Goal: Task Accomplishment & Management: Manage account settings

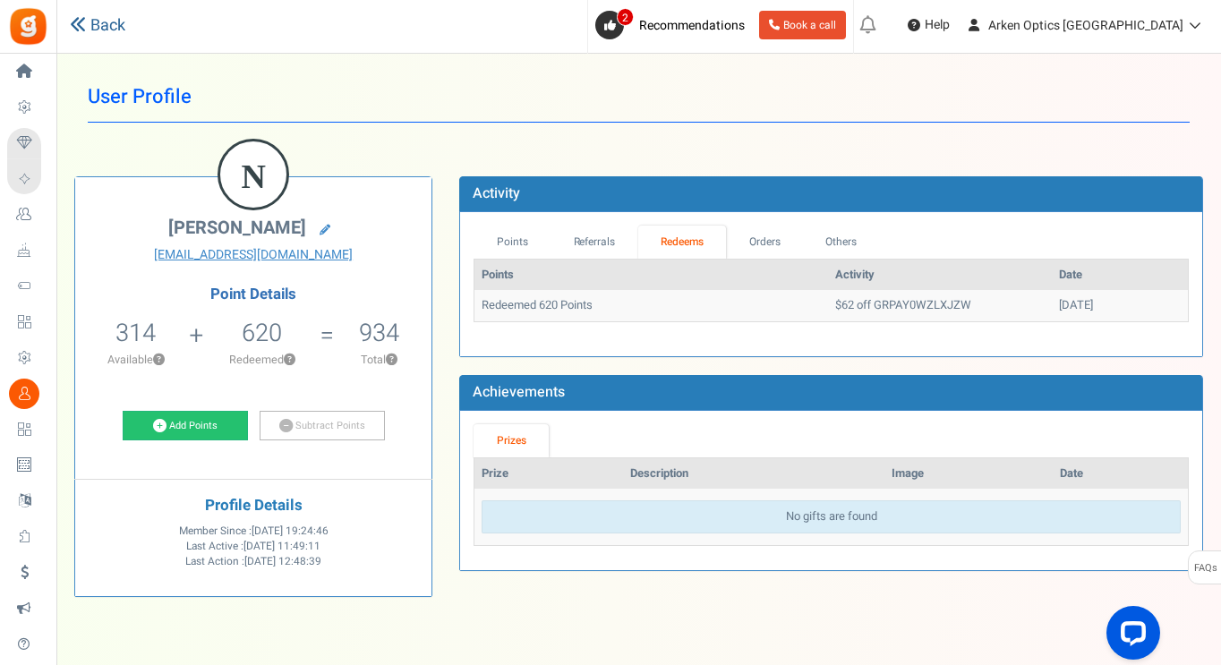
click at [93, 20] on link "Back" at bounding box center [97, 25] width 55 height 23
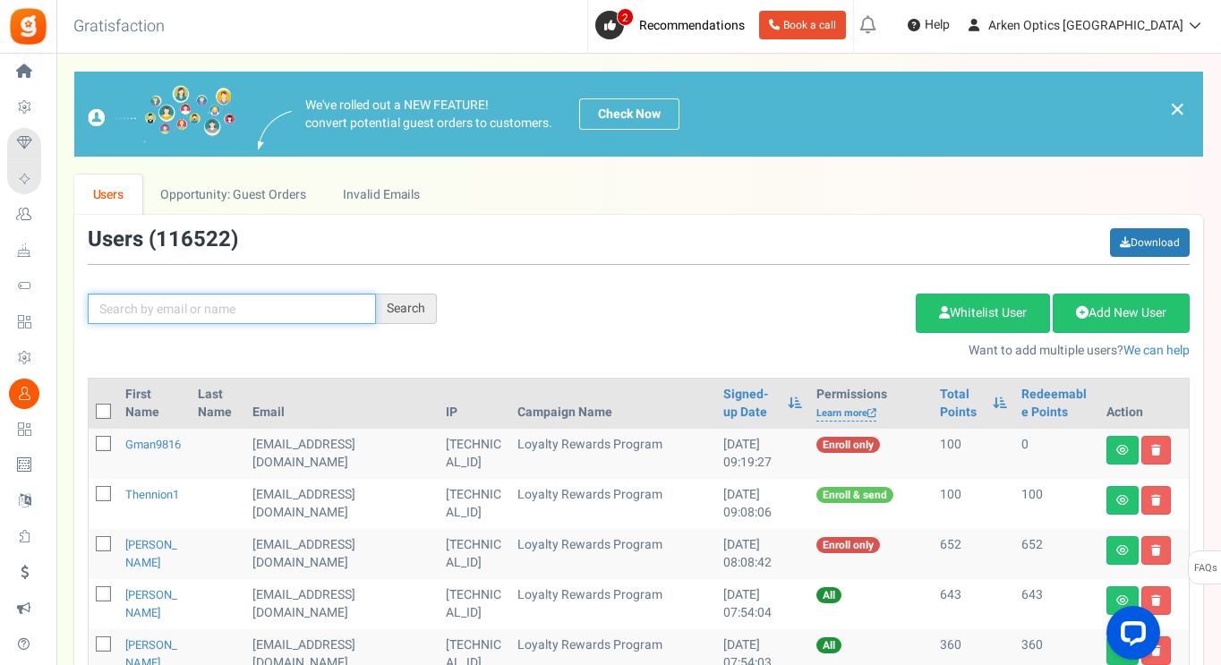
click at [241, 323] on input "text" at bounding box center [232, 309] width 288 height 30
paste input "[EMAIL_ADDRESS][DOMAIN_NAME]"
type input "[EMAIL_ADDRESS][DOMAIN_NAME]"
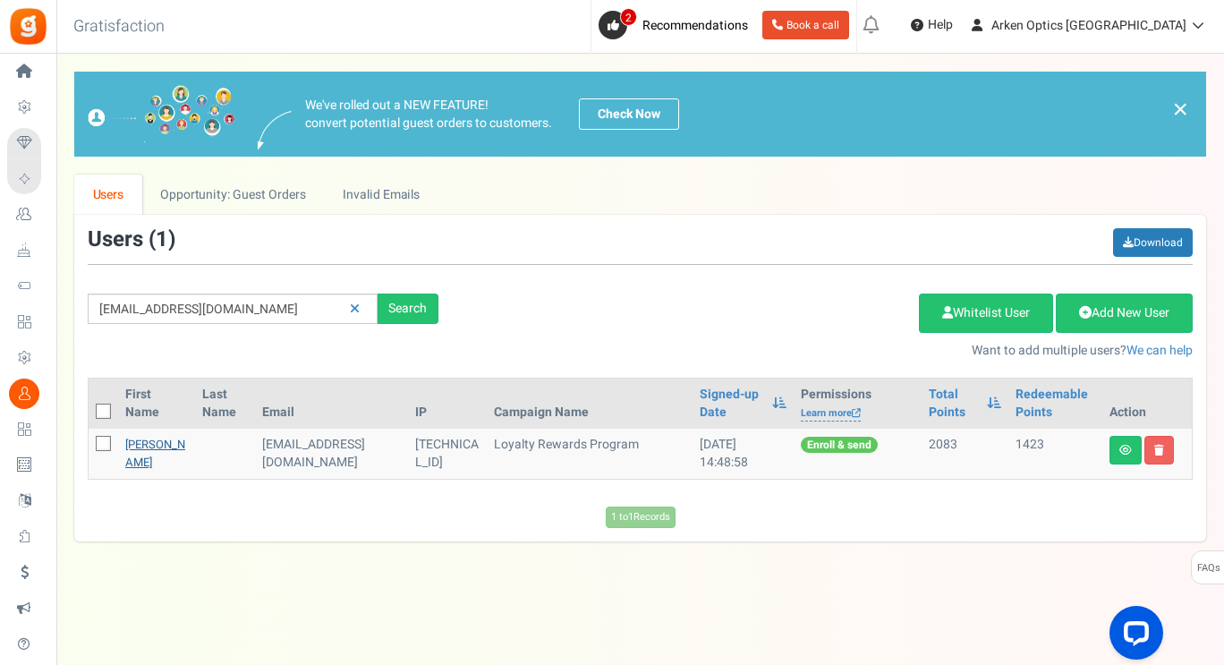
click at [139, 439] on link "[PERSON_NAME]" at bounding box center [155, 453] width 60 height 35
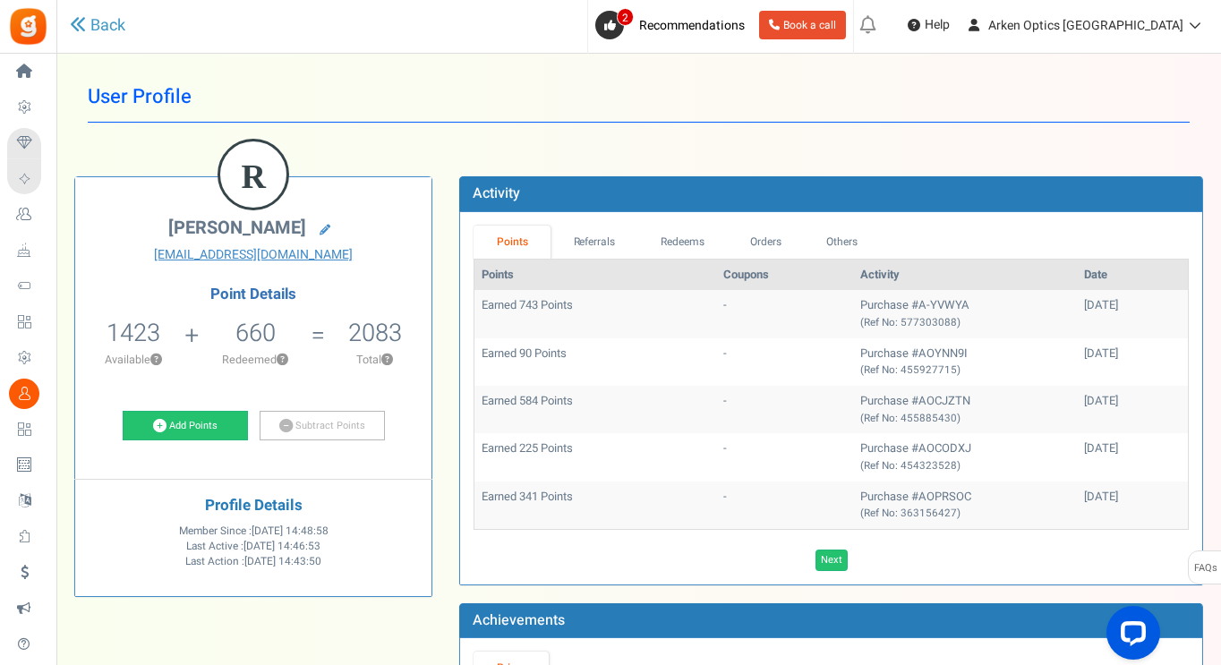
click at [621, 315] on td "Earned 743 Points" at bounding box center [595, 313] width 242 height 47
click at [704, 243] on link "Redeems" at bounding box center [683, 242] width 90 height 33
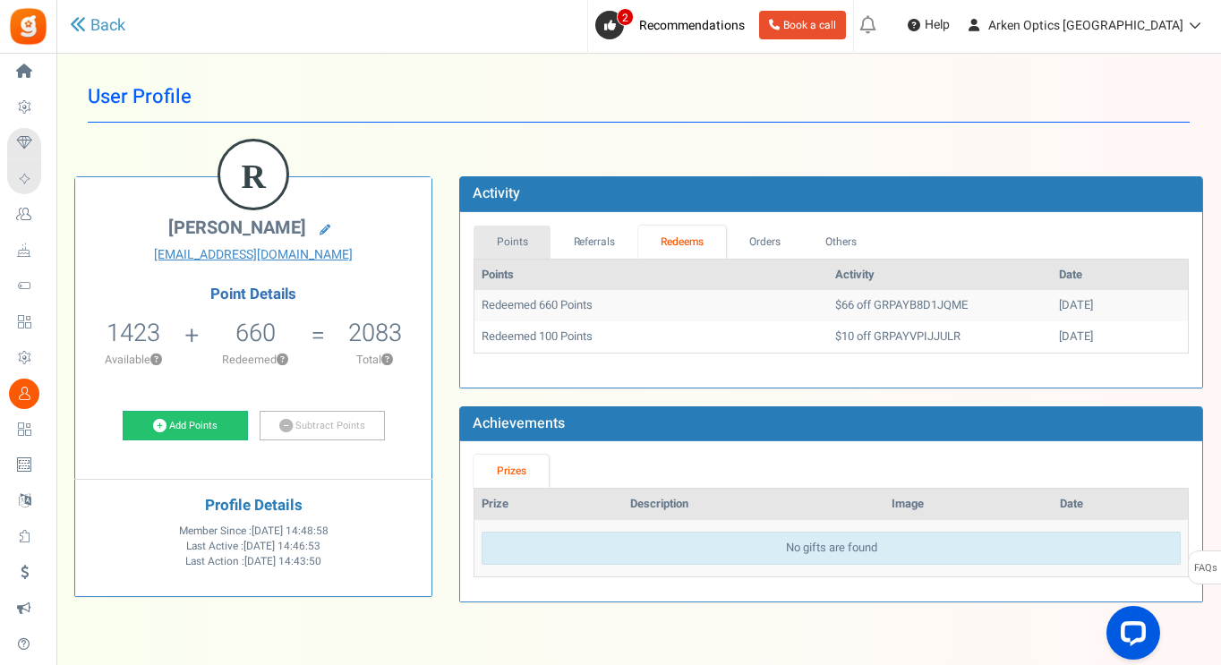
click at [503, 230] on link "Points" at bounding box center [511, 242] width 77 height 33
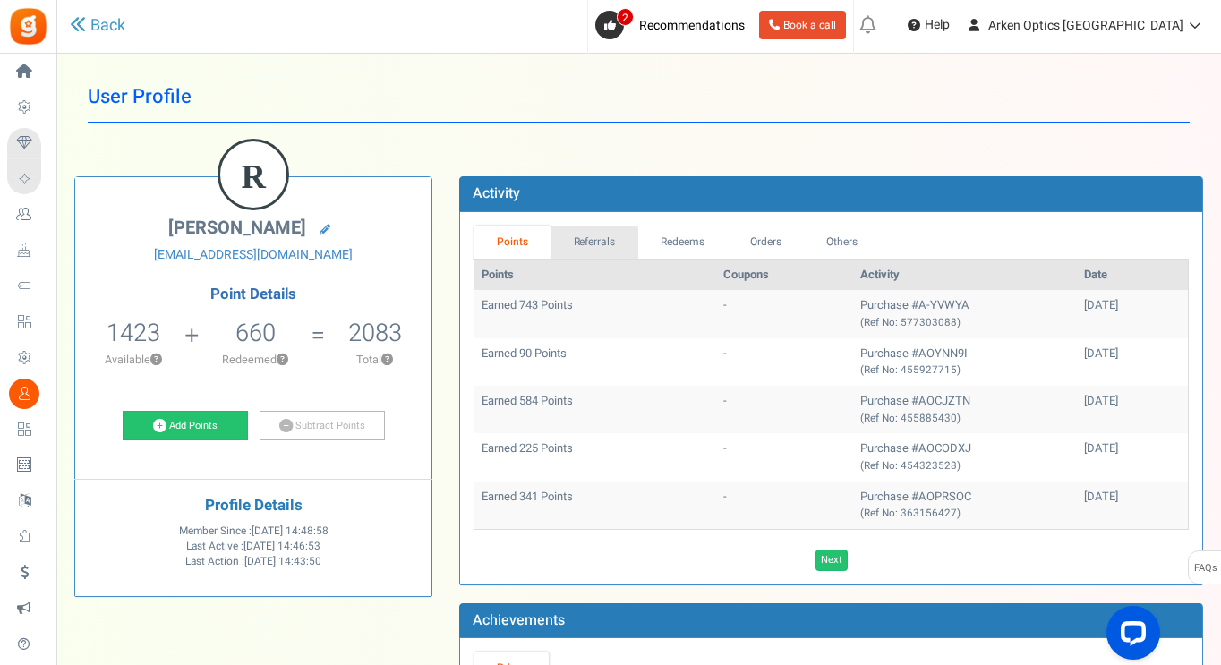
click at [608, 243] on link "Referrals" at bounding box center [594, 242] width 88 height 33
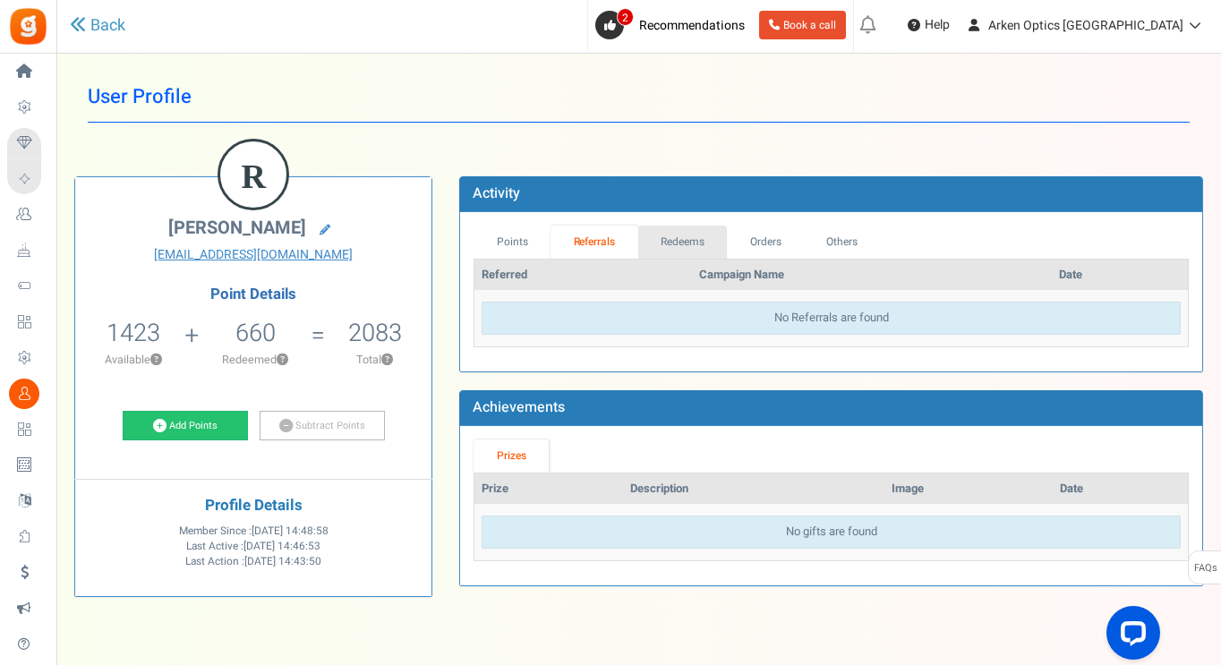
click at [671, 243] on link "Redeems" at bounding box center [683, 242] width 90 height 33
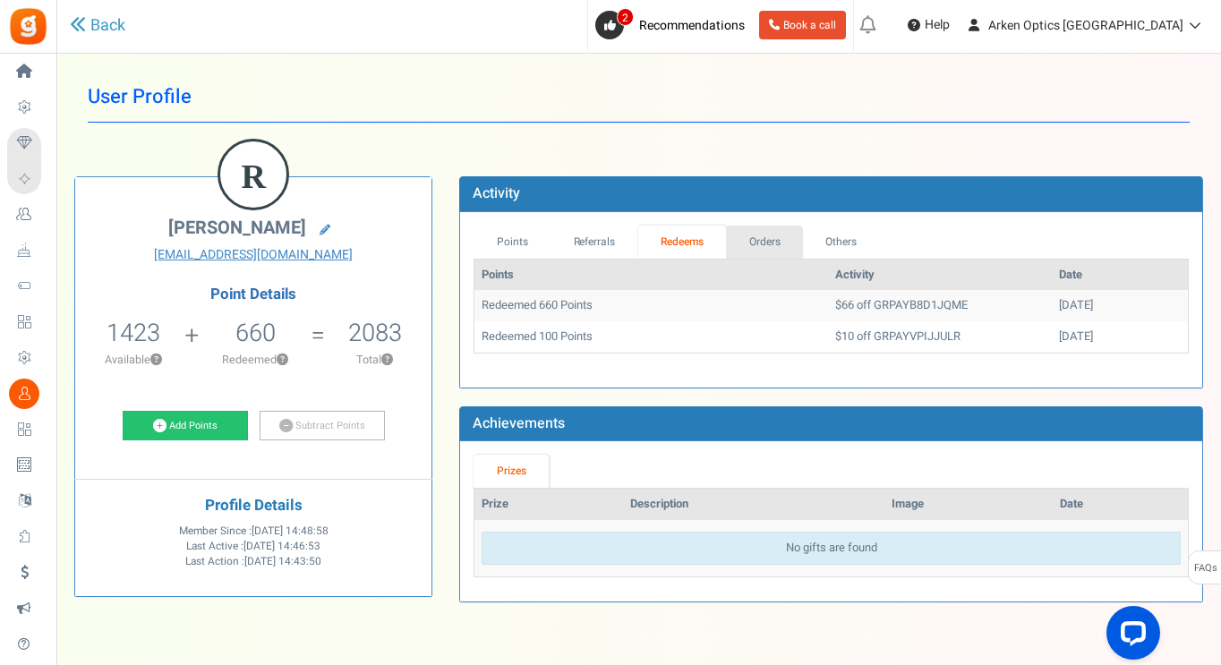
click at [753, 244] on link "Orders" at bounding box center [764, 242] width 77 height 33
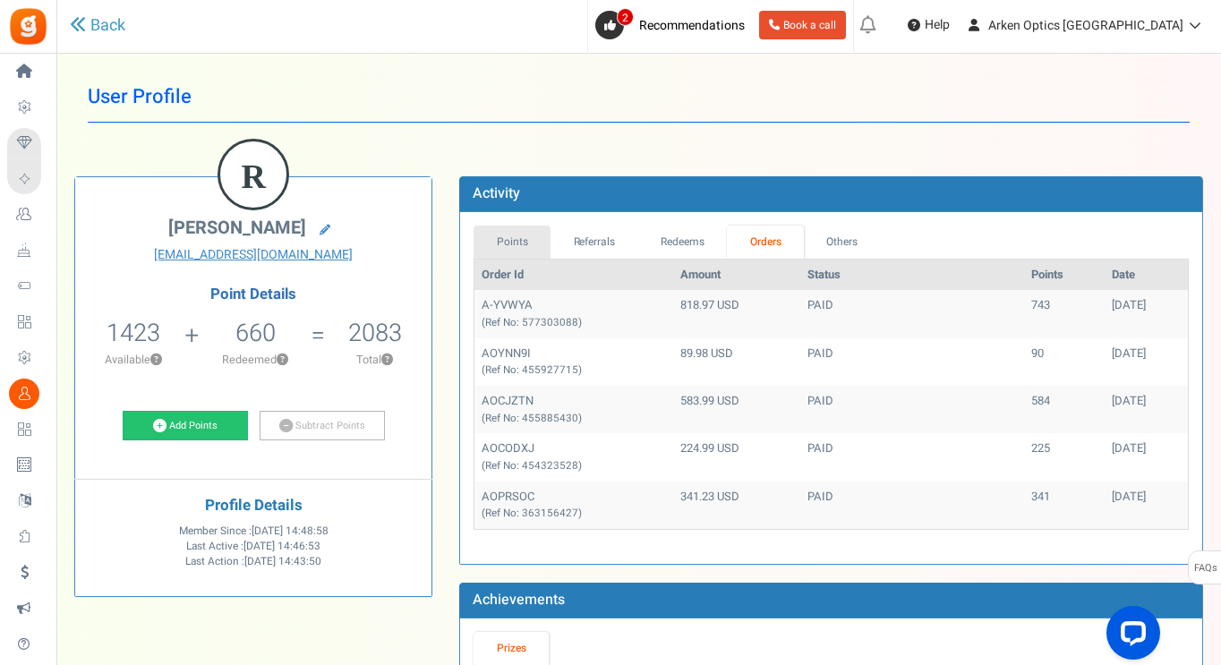
click at [516, 244] on link "Points" at bounding box center [511, 242] width 77 height 33
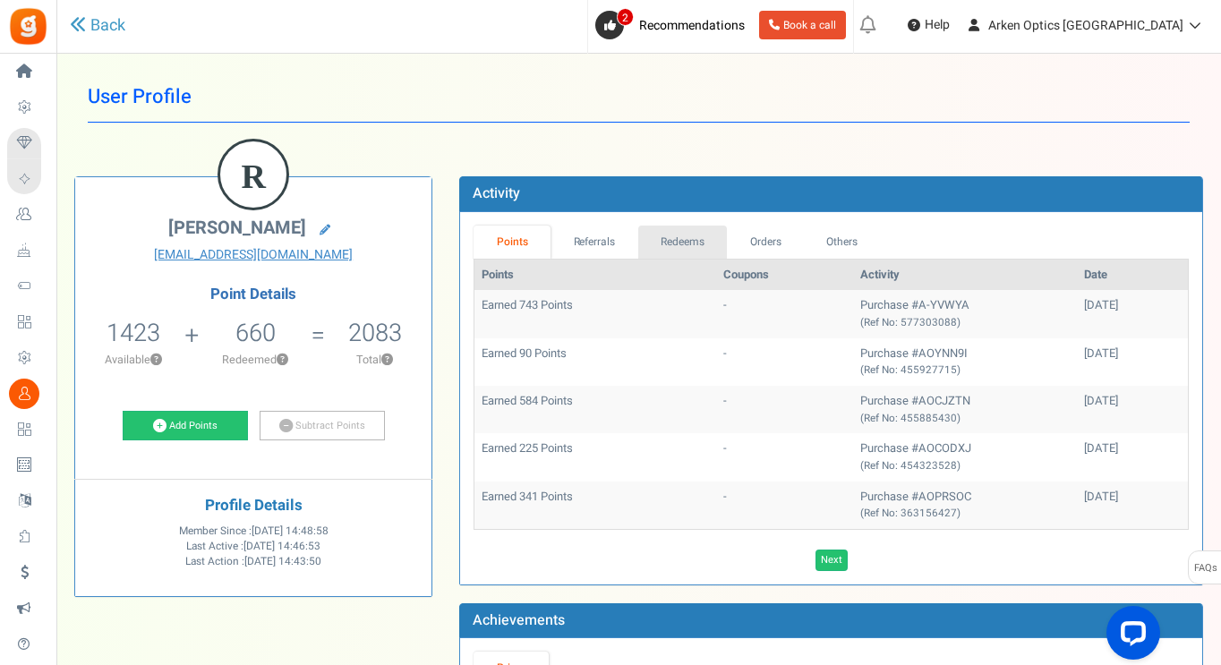
click at [681, 237] on link "Redeems" at bounding box center [683, 242] width 90 height 33
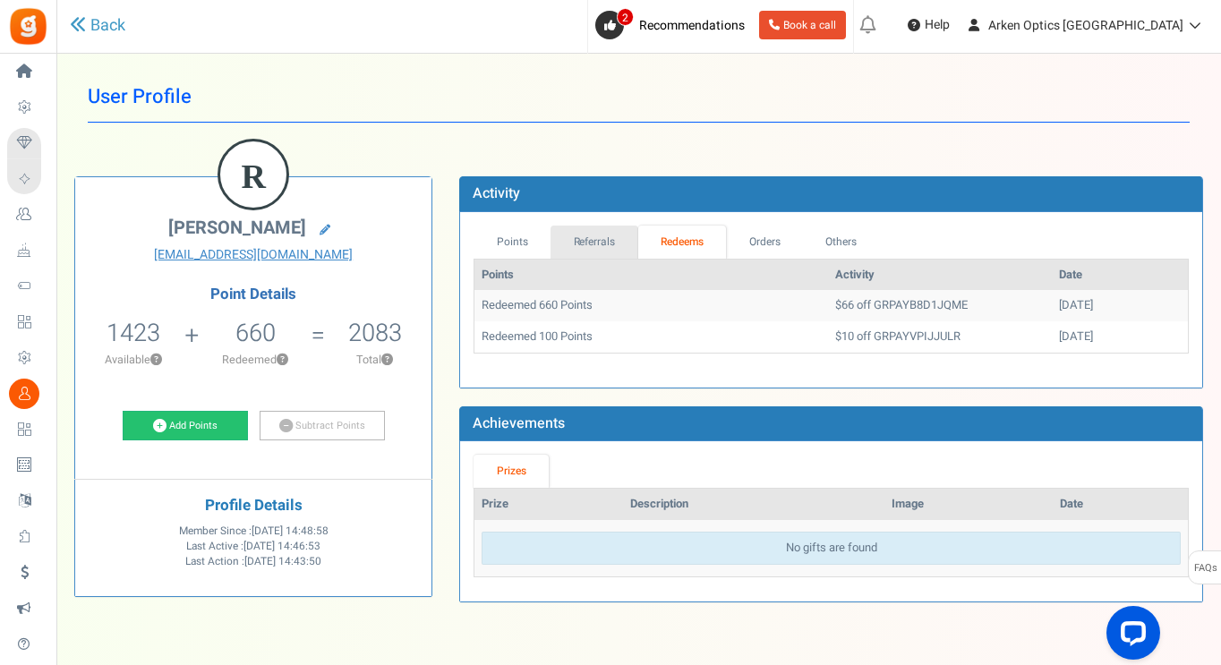
click at [593, 243] on link "Referrals" at bounding box center [594, 242] width 88 height 33
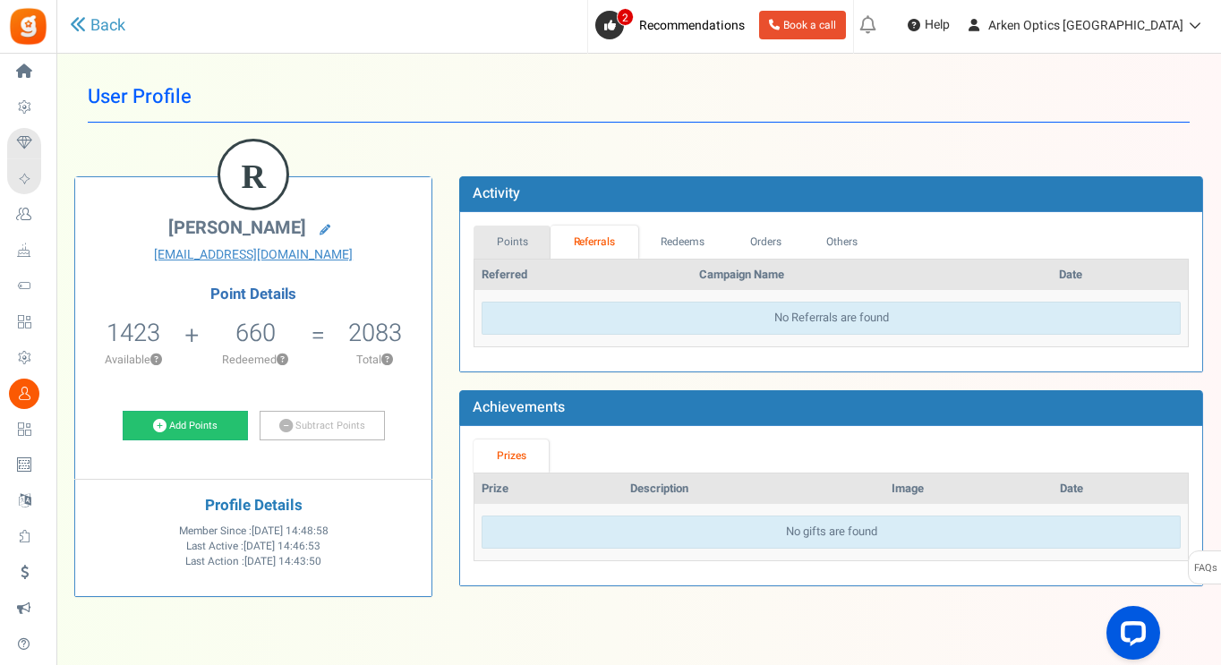
click at [509, 243] on link "Points" at bounding box center [511, 242] width 77 height 33
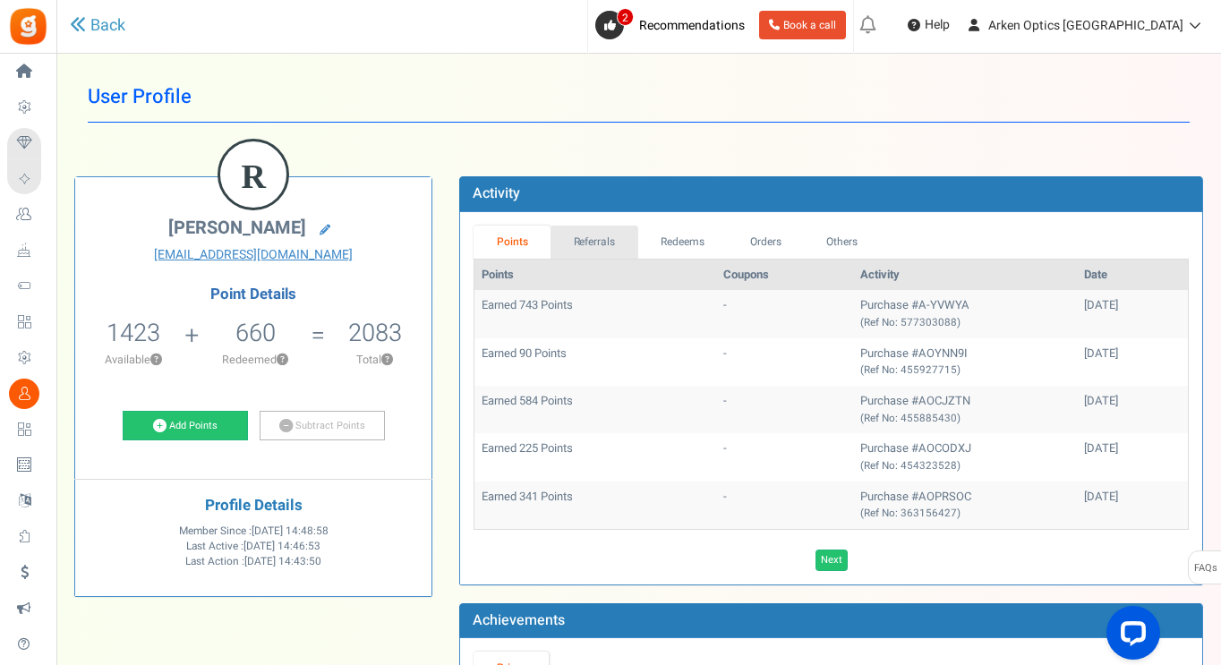
click at [612, 238] on link "Referrals" at bounding box center [594, 242] width 88 height 33
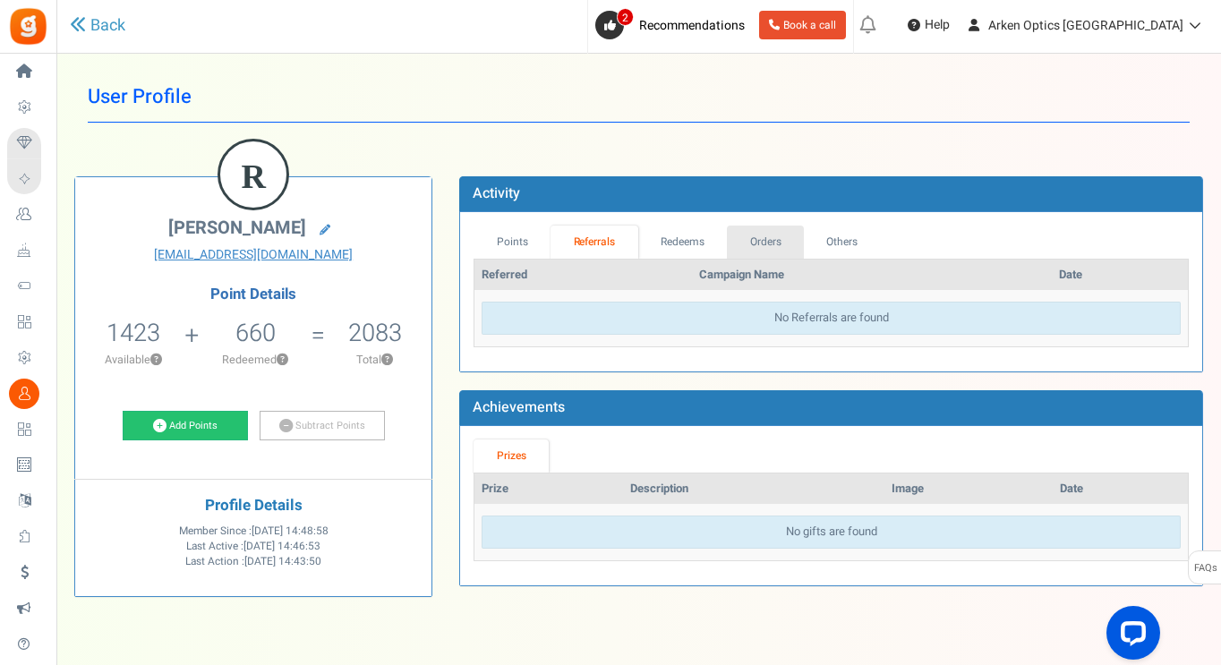
click at [775, 241] on link "Orders" at bounding box center [765, 242] width 77 height 33
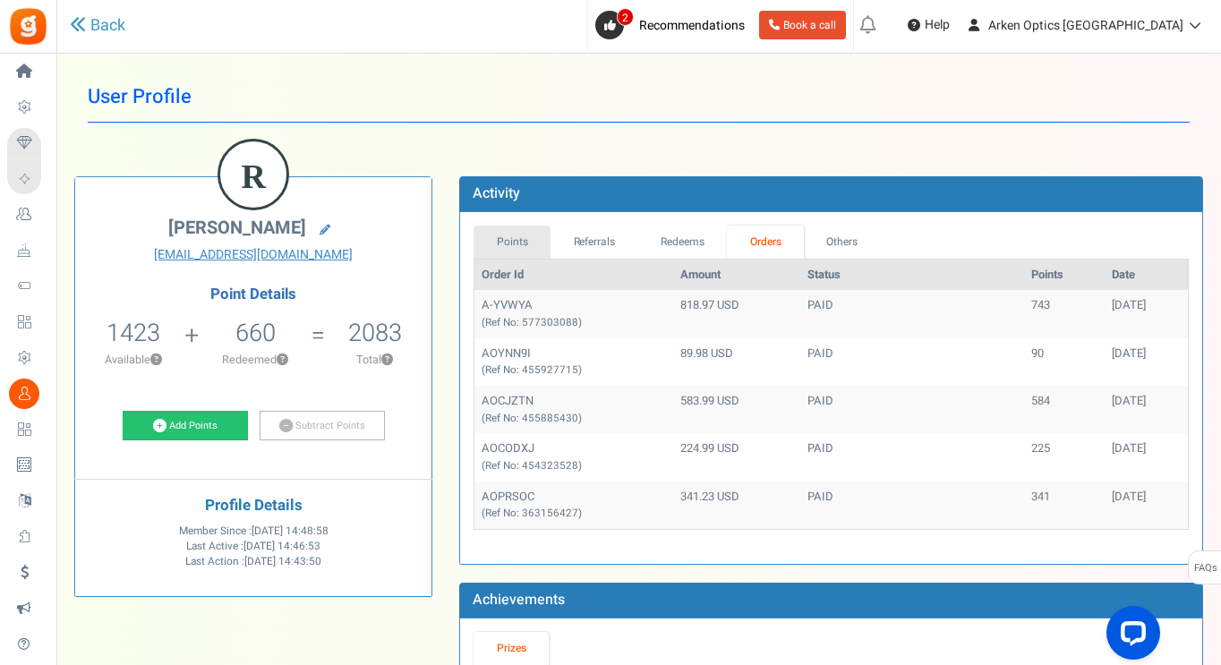
click at [505, 242] on link "Points" at bounding box center [511, 242] width 77 height 33
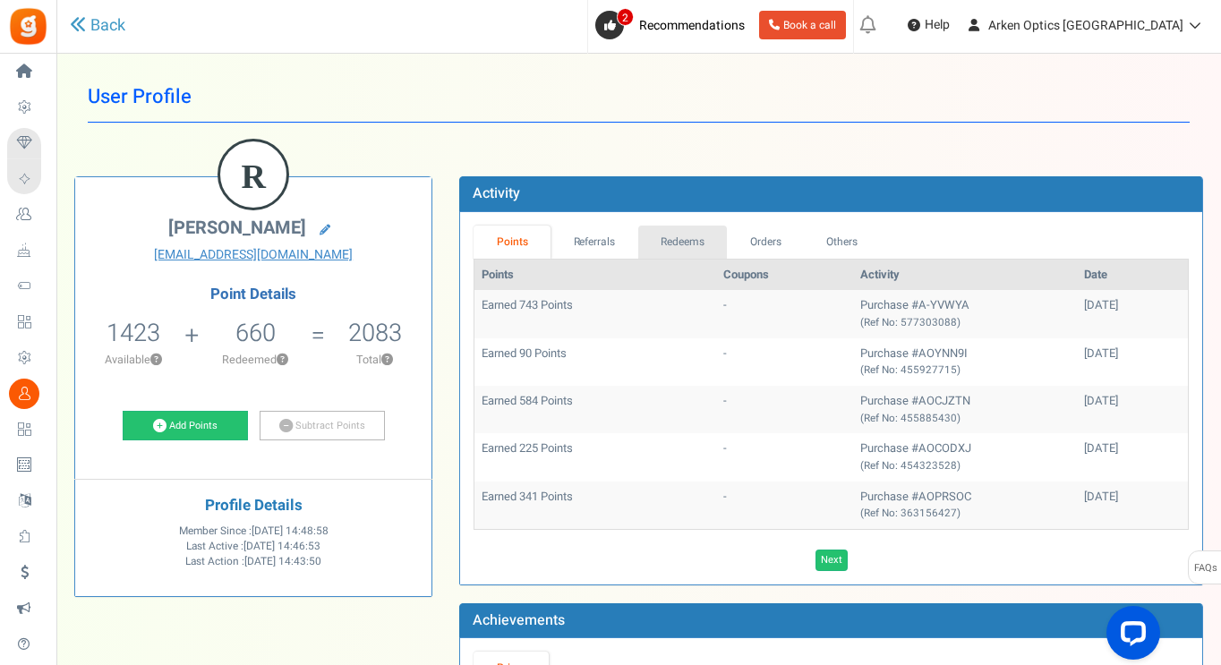
click at [678, 238] on link "Redeems" at bounding box center [683, 242] width 90 height 33
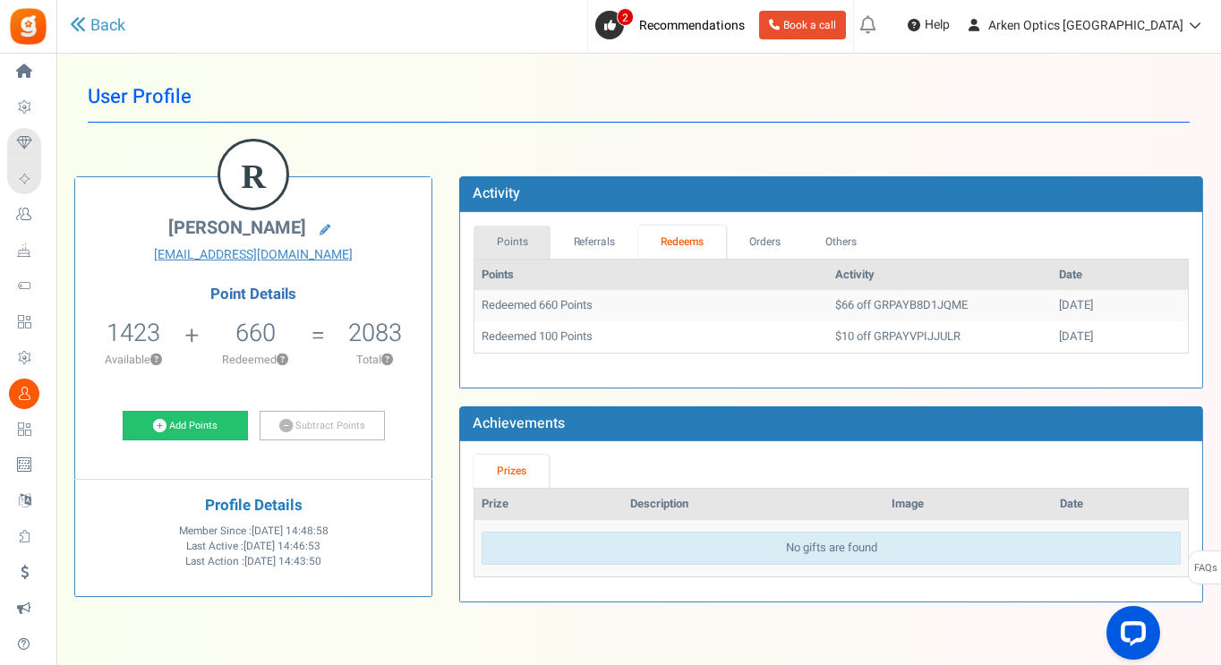
click at [505, 239] on link "Points" at bounding box center [511, 242] width 77 height 33
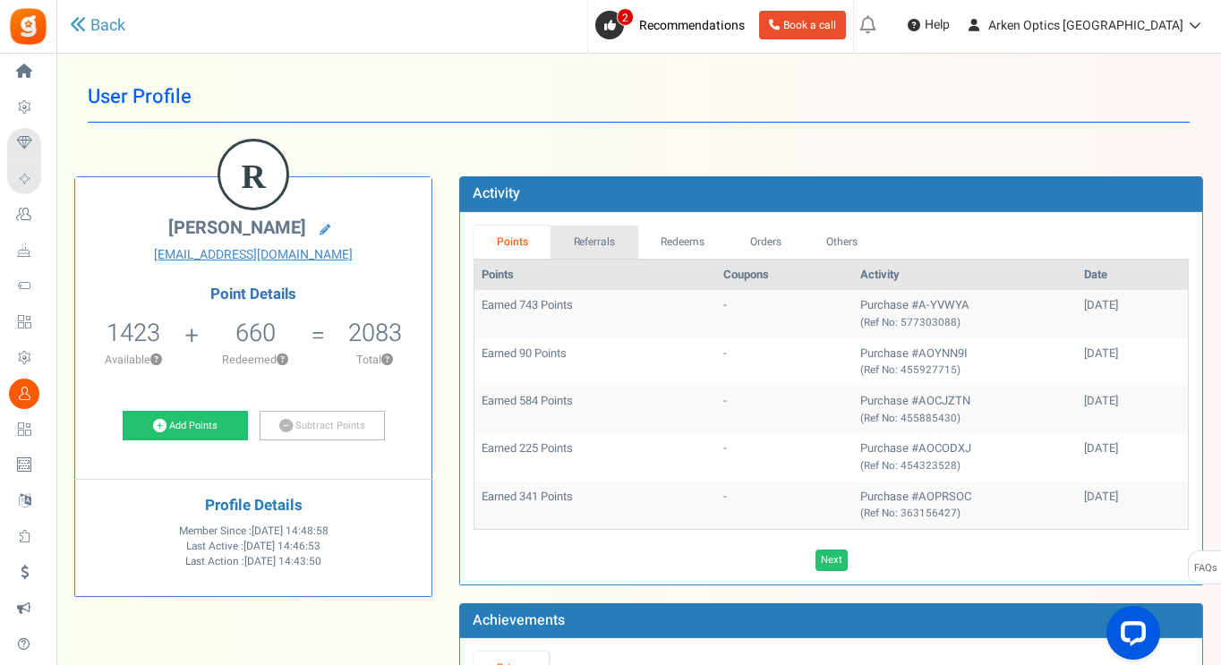
click at [608, 236] on link "Referrals" at bounding box center [594, 242] width 88 height 33
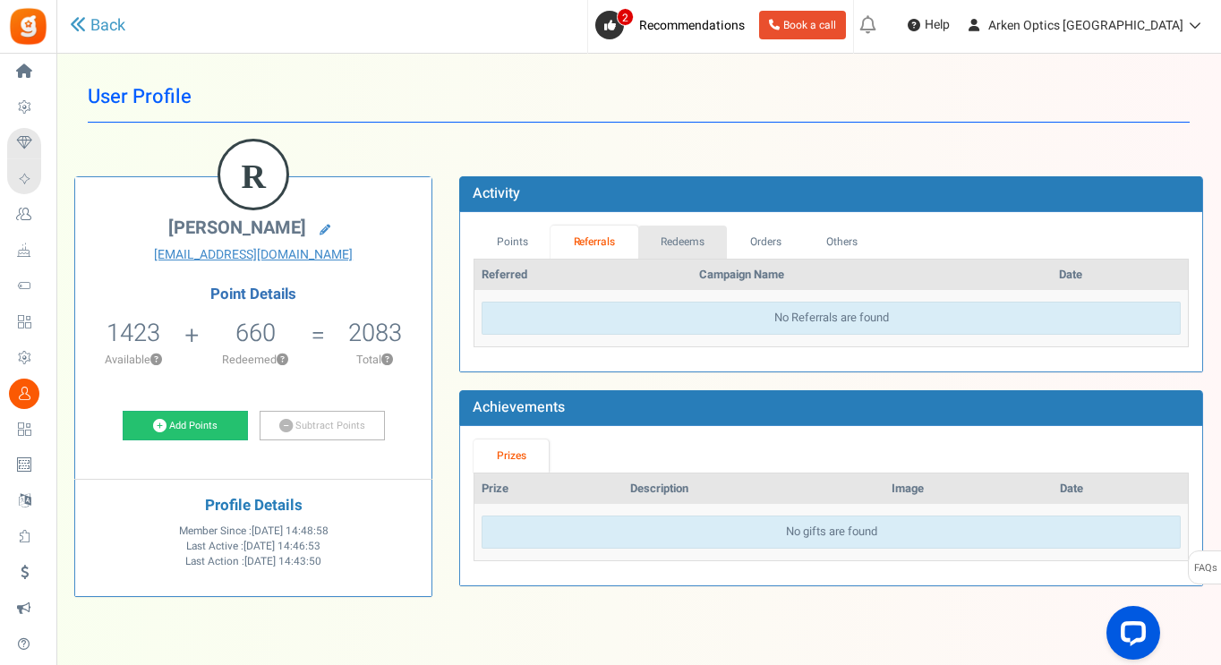
click at [696, 252] on link "Redeems" at bounding box center [683, 242] width 90 height 33
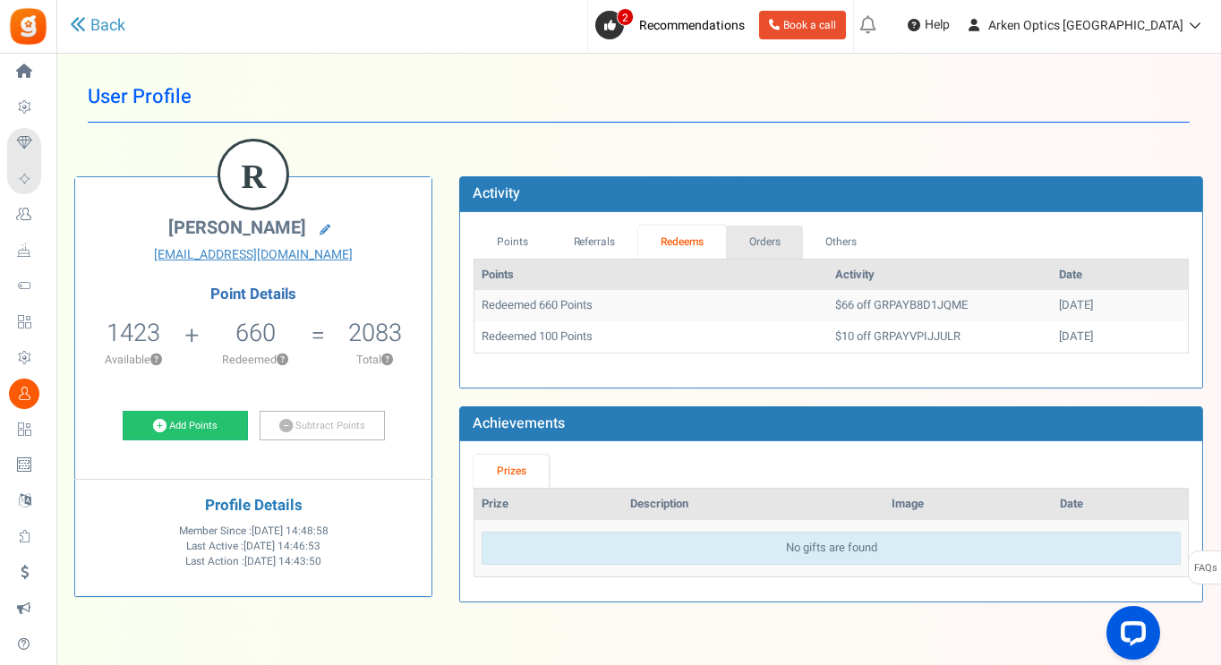
click at [775, 256] on link "Orders" at bounding box center [764, 242] width 77 height 33
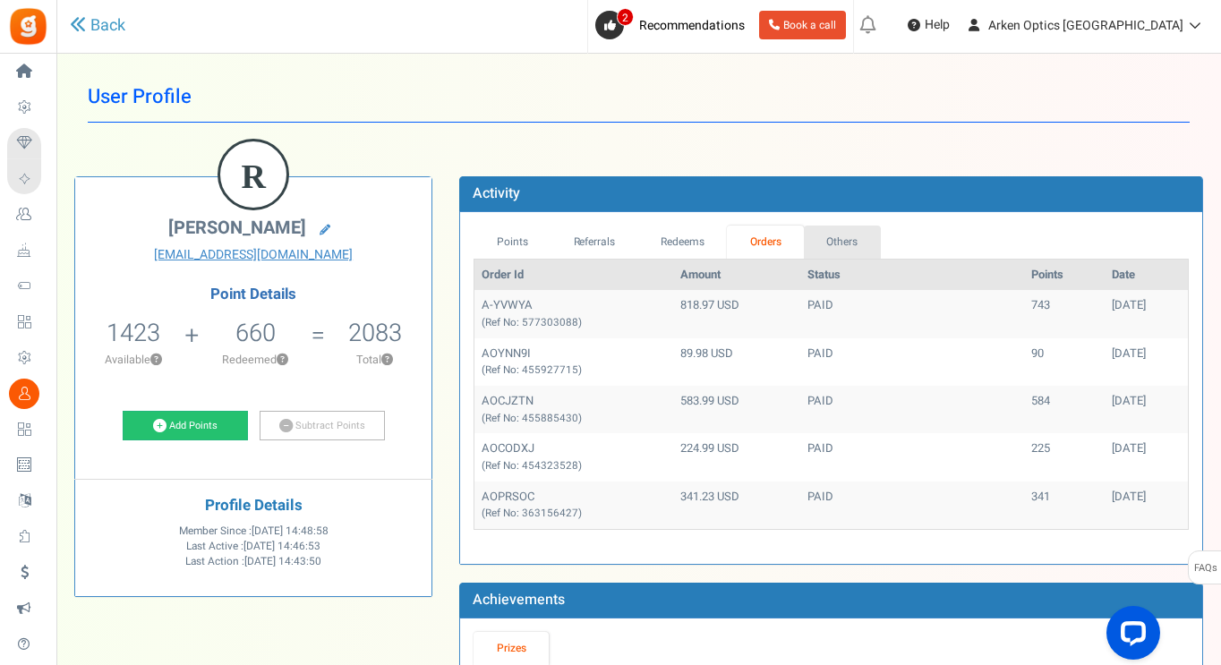
click at [849, 252] on link "Others" at bounding box center [842, 242] width 77 height 33
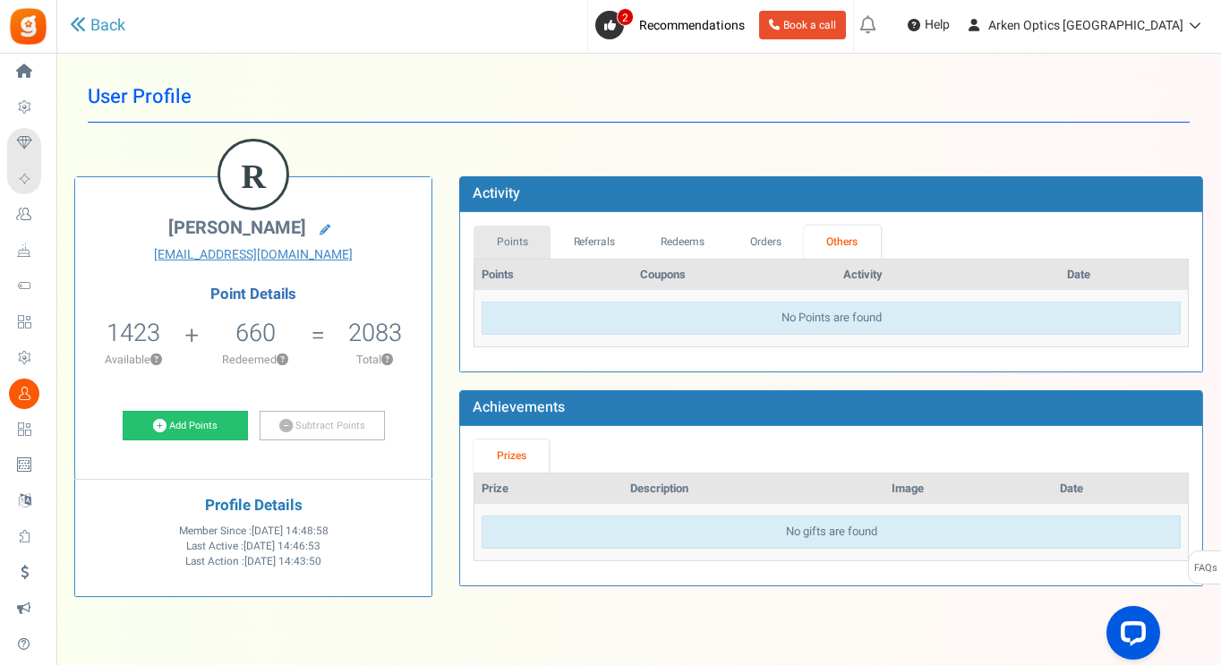
click at [509, 237] on link "Points" at bounding box center [511, 242] width 77 height 33
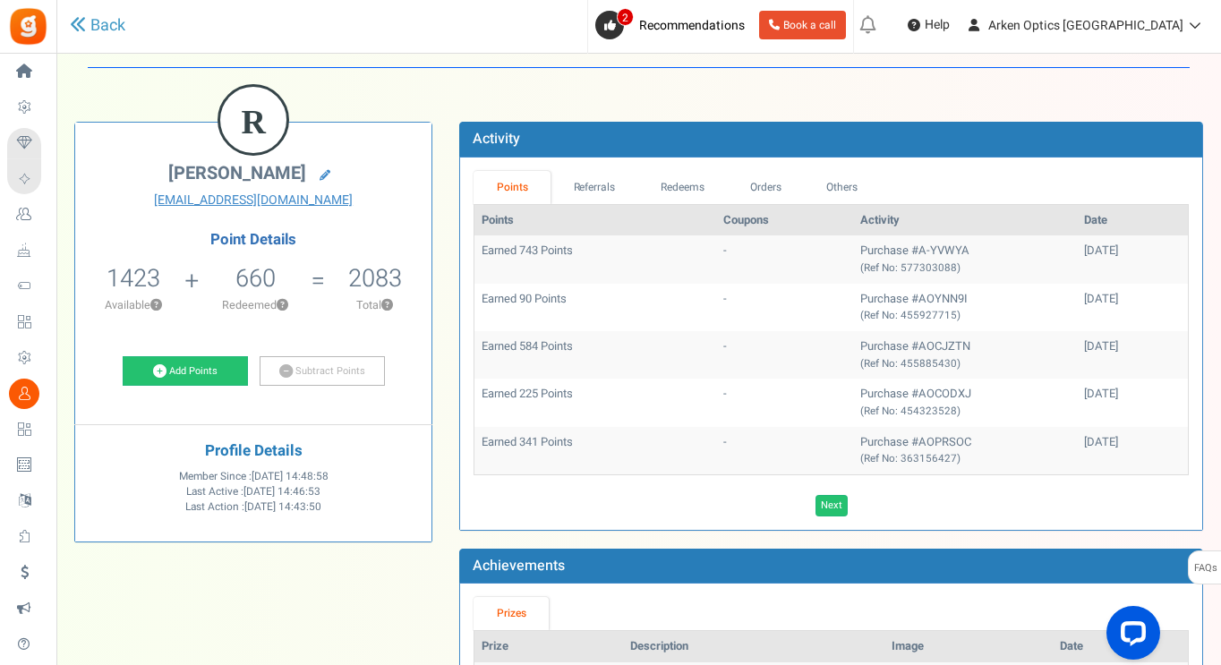
scroll to position [90, 0]
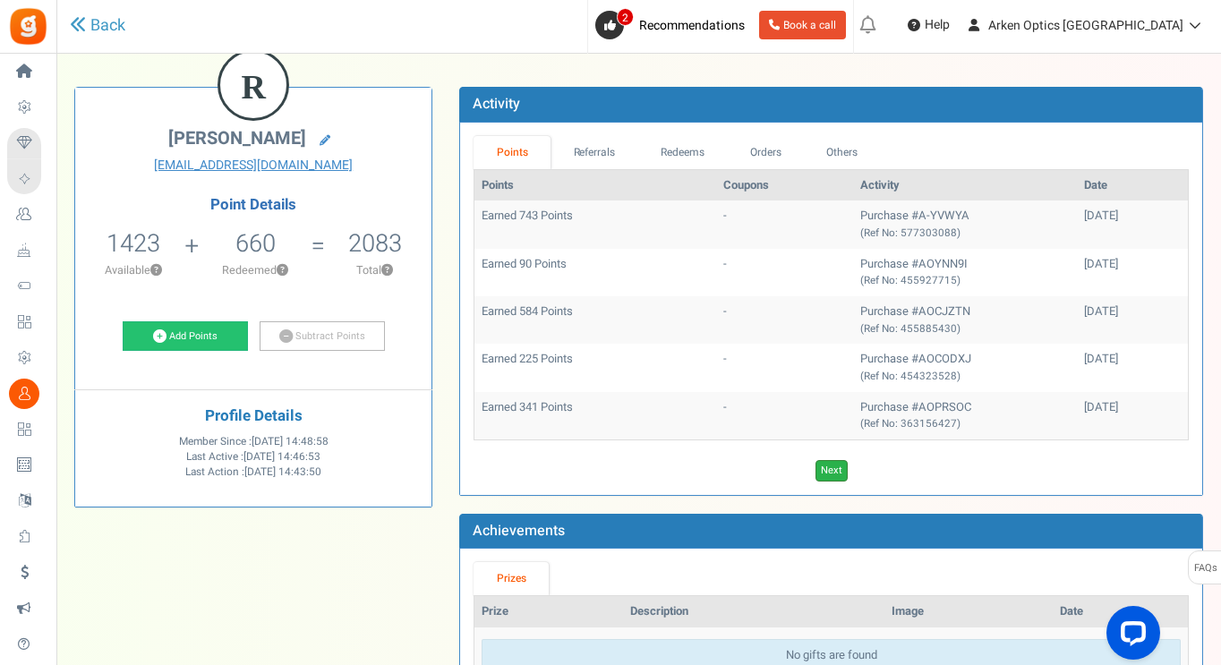
click at [835, 473] on link "Next" at bounding box center [831, 470] width 32 height 21
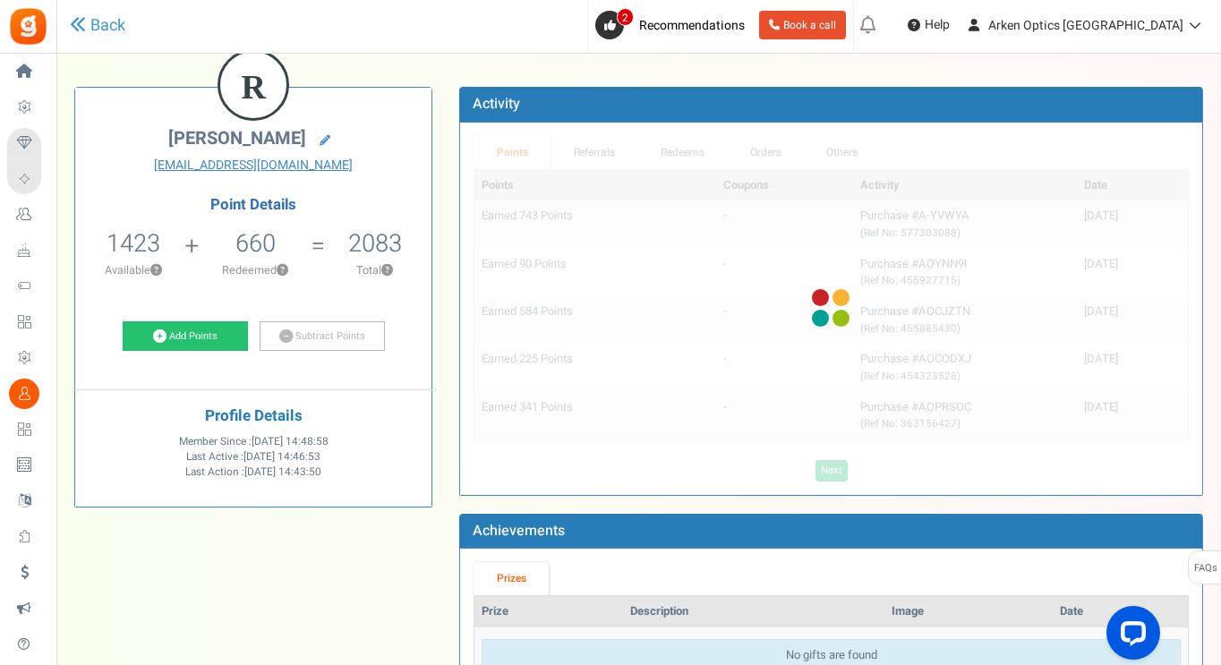
scroll to position [57, 0]
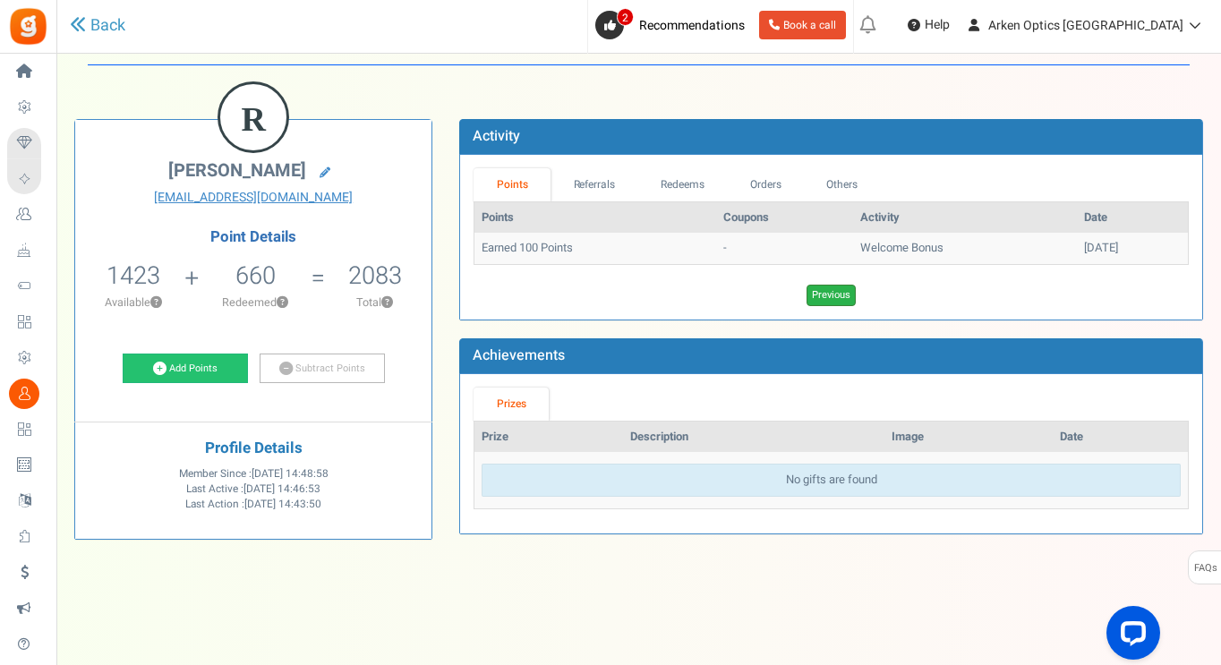
click at [824, 302] on link "Previous" at bounding box center [830, 295] width 49 height 21
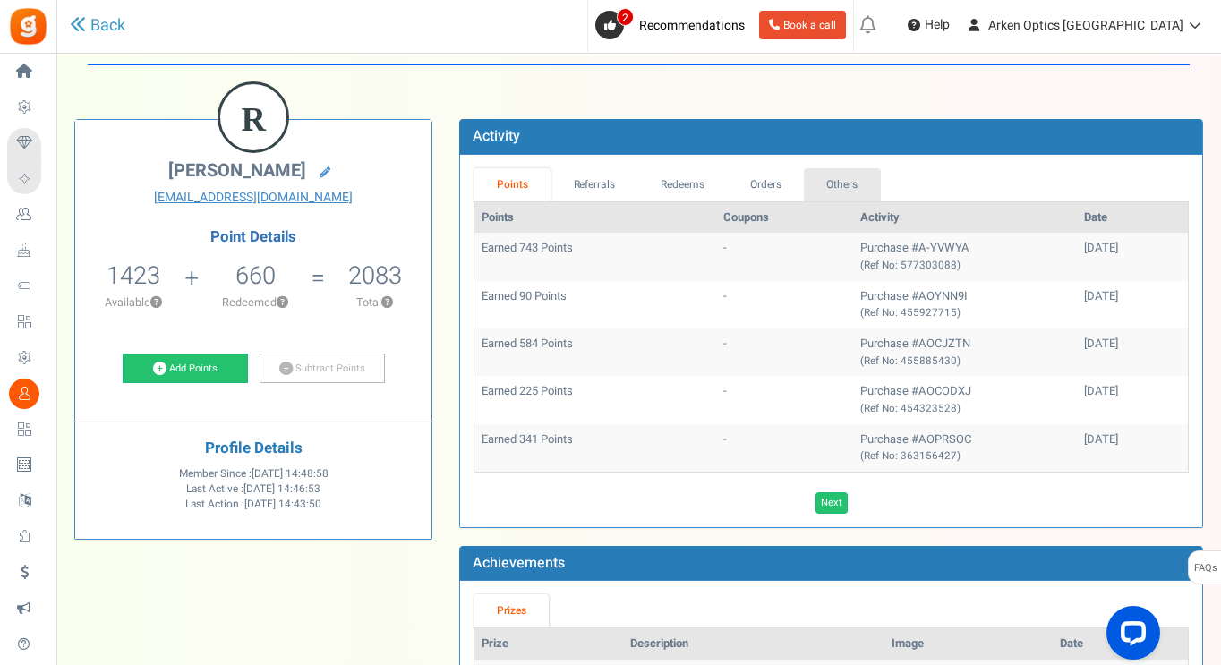
click at [850, 185] on link "Others" at bounding box center [842, 184] width 77 height 33
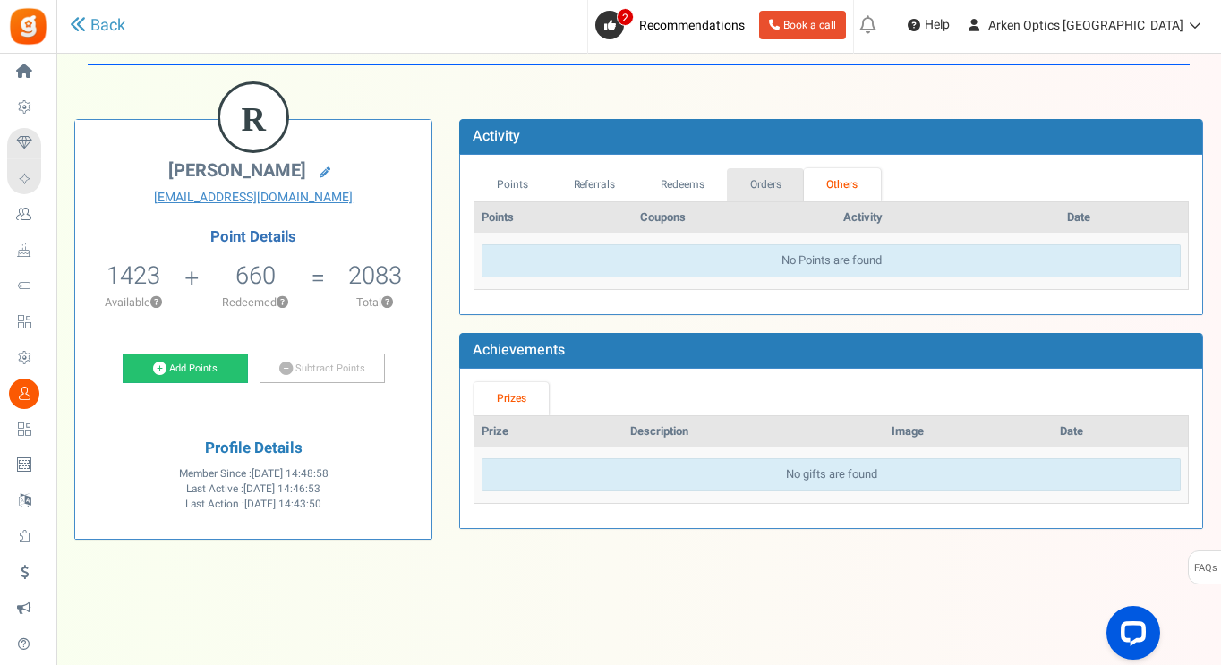
click at [777, 183] on link "Orders" at bounding box center [765, 184] width 77 height 33
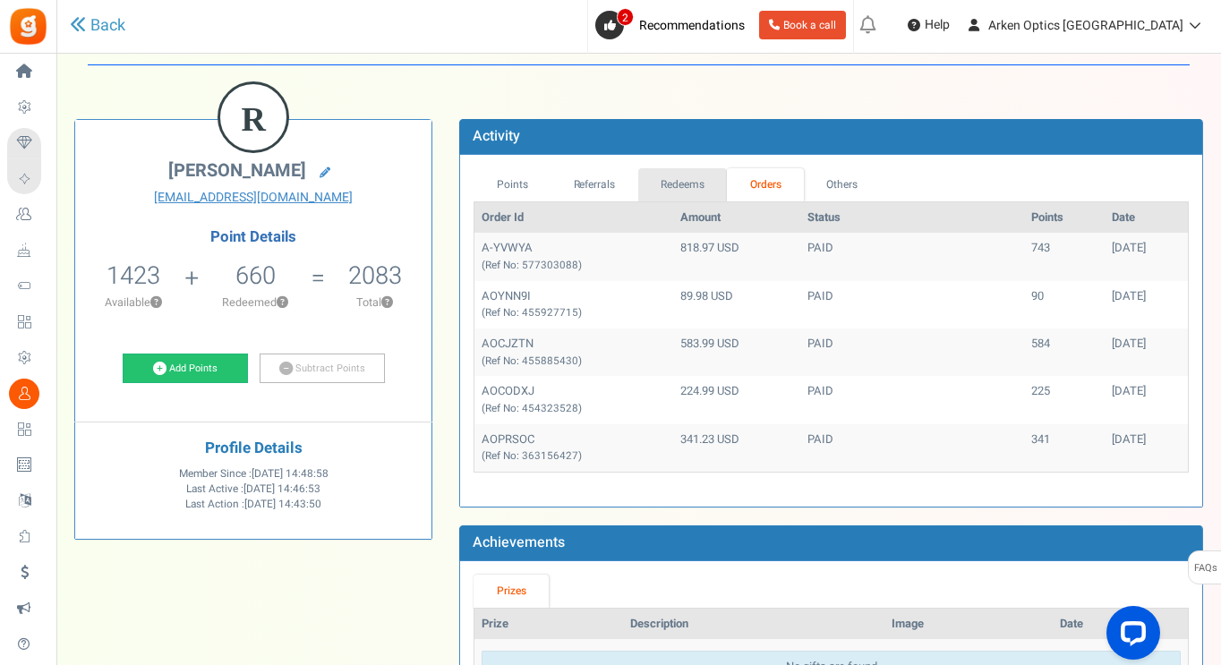
click at [708, 183] on link "Redeems" at bounding box center [683, 184] width 90 height 33
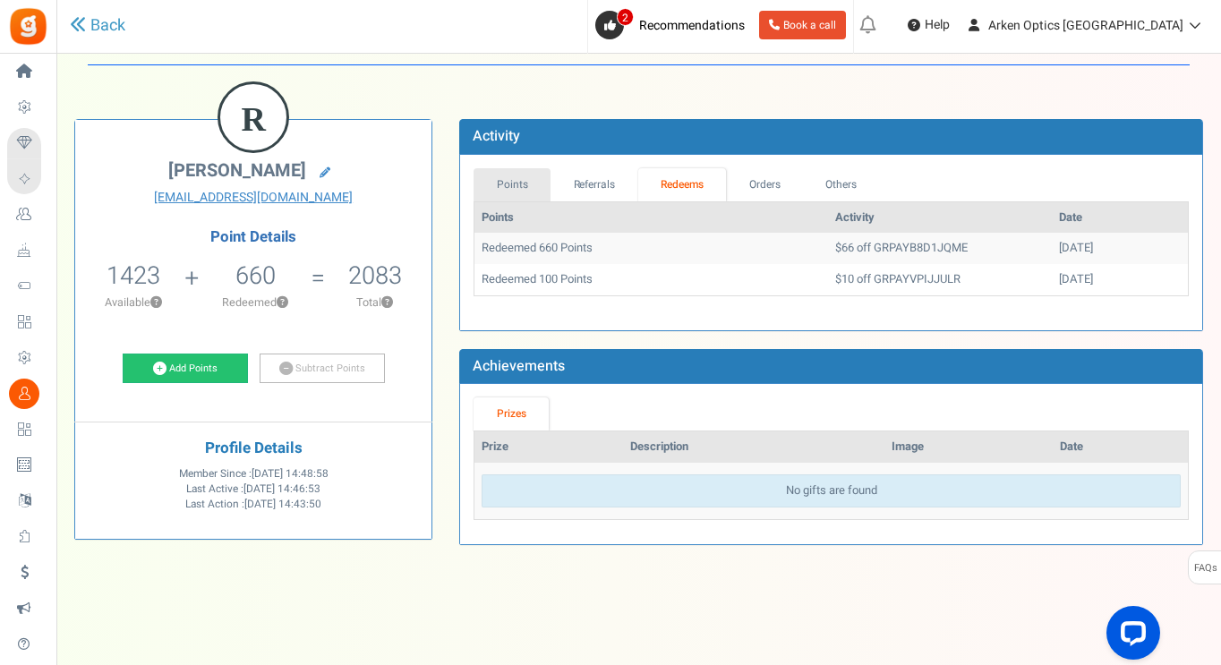
click at [526, 182] on link "Points" at bounding box center [511, 184] width 77 height 33
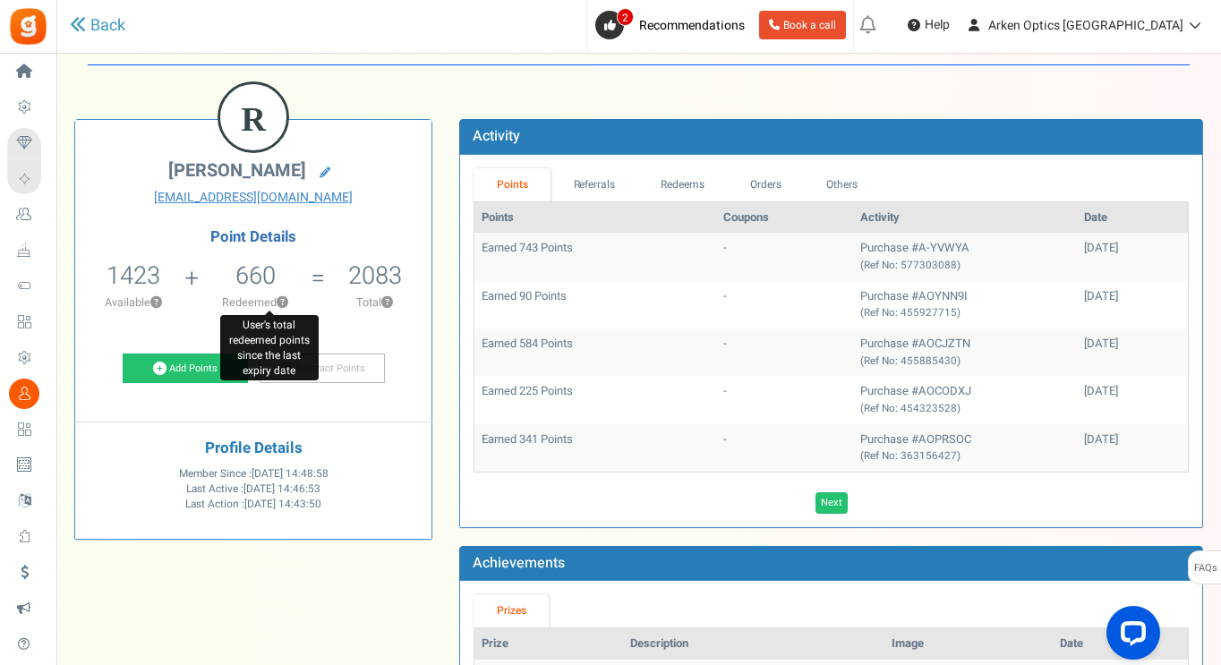
click at [286, 302] on button "?" at bounding box center [283, 303] width 12 height 12
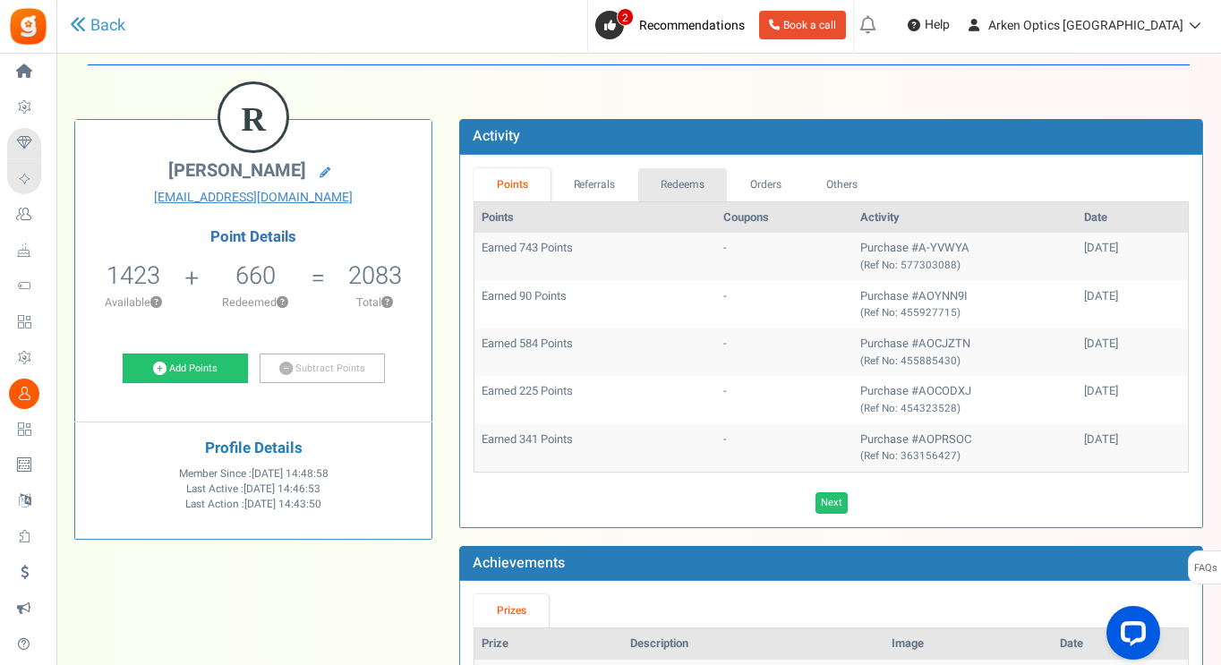
click at [674, 188] on link "Redeems" at bounding box center [683, 184] width 90 height 33
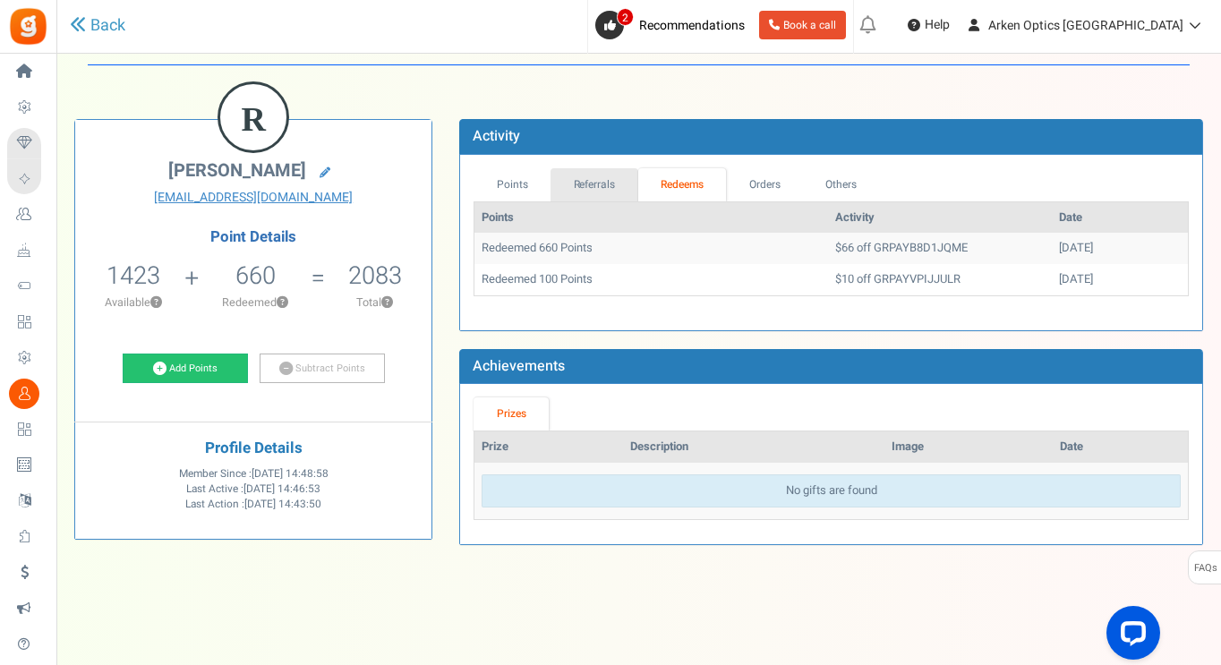
click at [578, 180] on link "Referrals" at bounding box center [594, 184] width 88 height 33
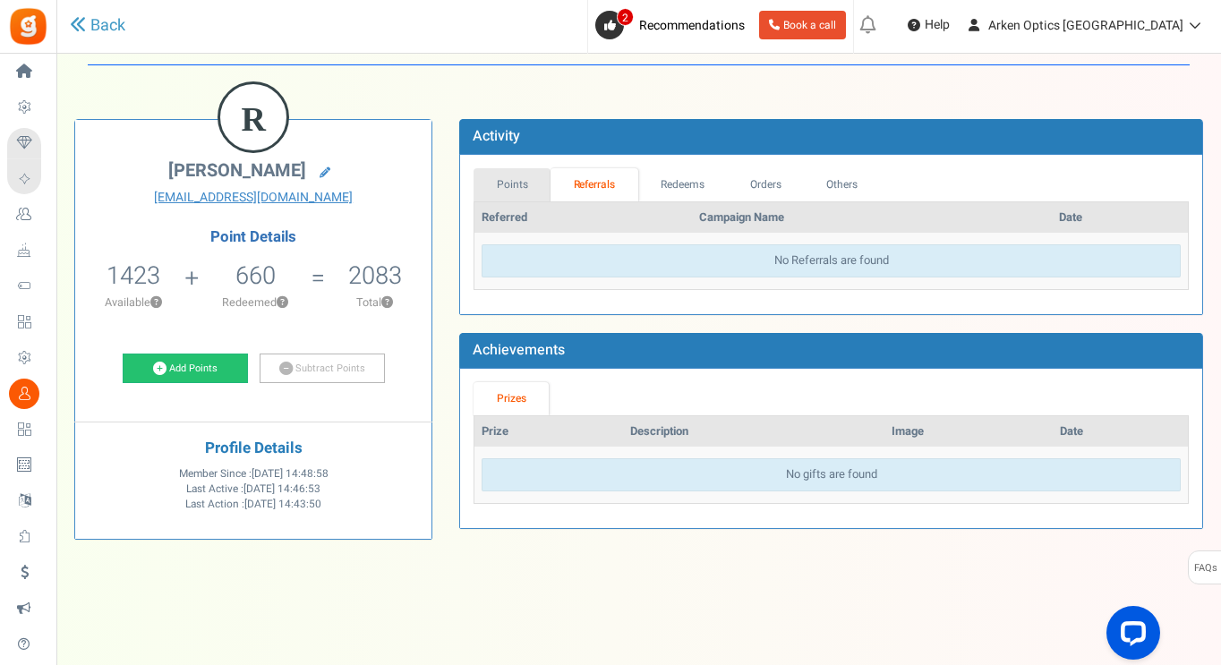
click at [521, 186] on link "Points" at bounding box center [511, 184] width 77 height 33
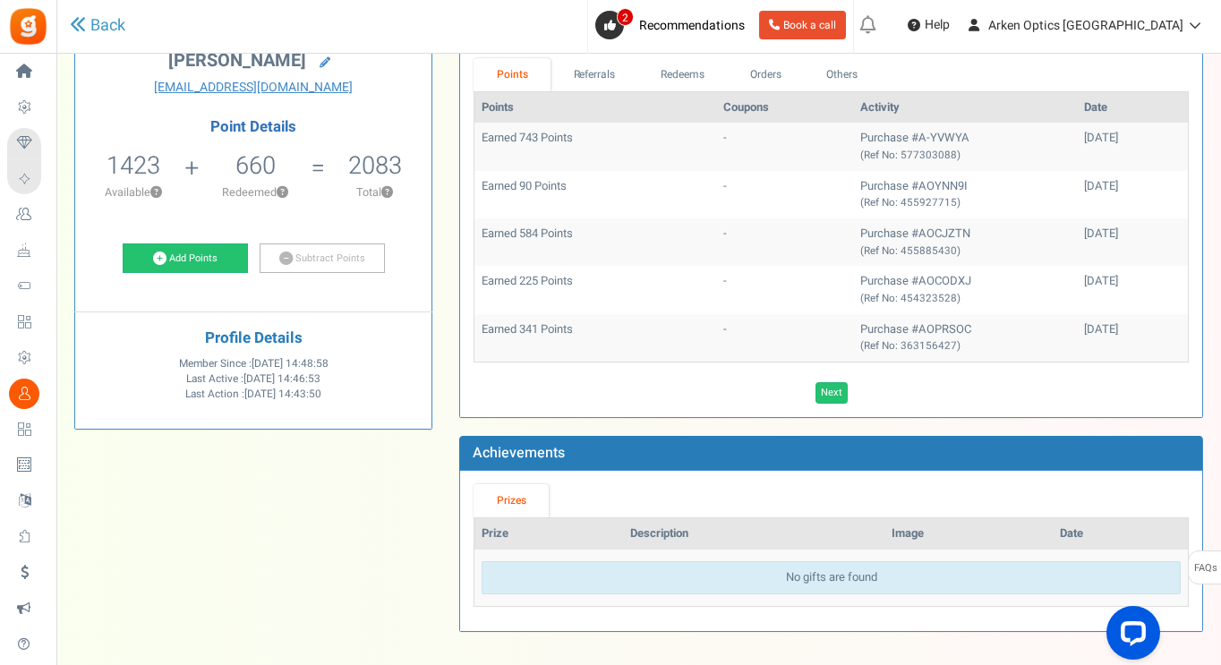
scroll to position [80, 0]
